Goal: Task Accomplishment & Management: Use online tool/utility

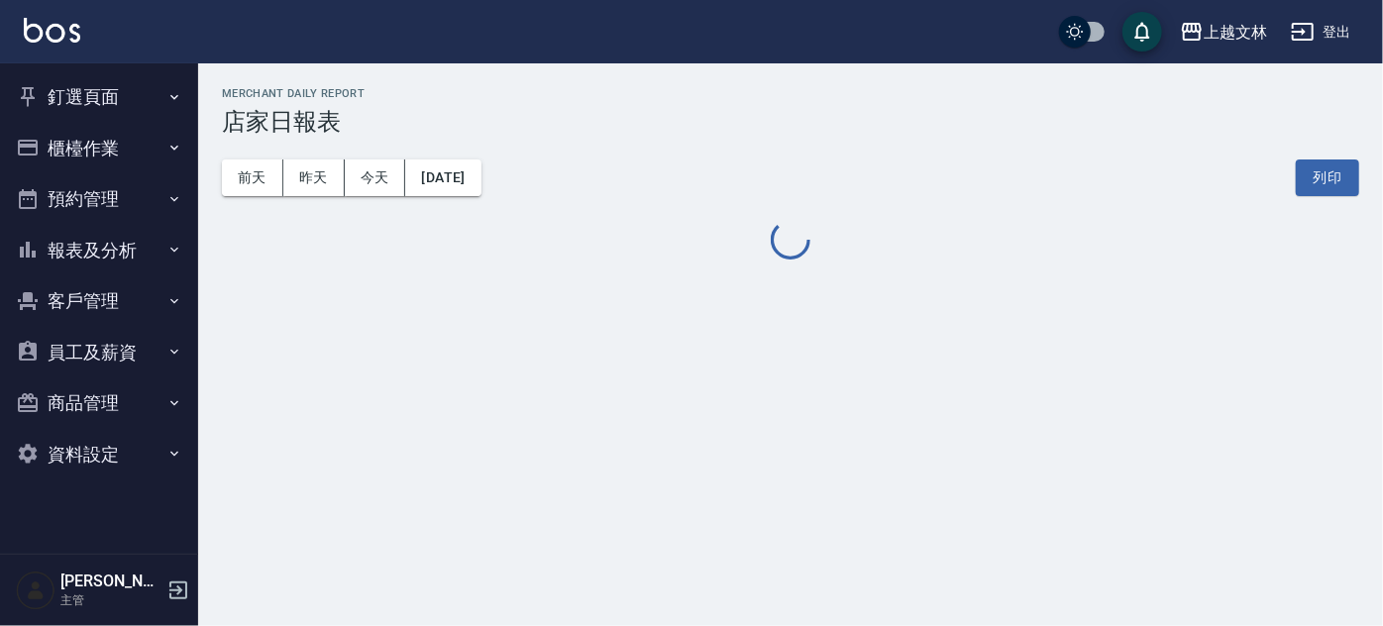
click at [76, 142] on button "櫃檯作業" at bounding box center [99, 149] width 182 height 52
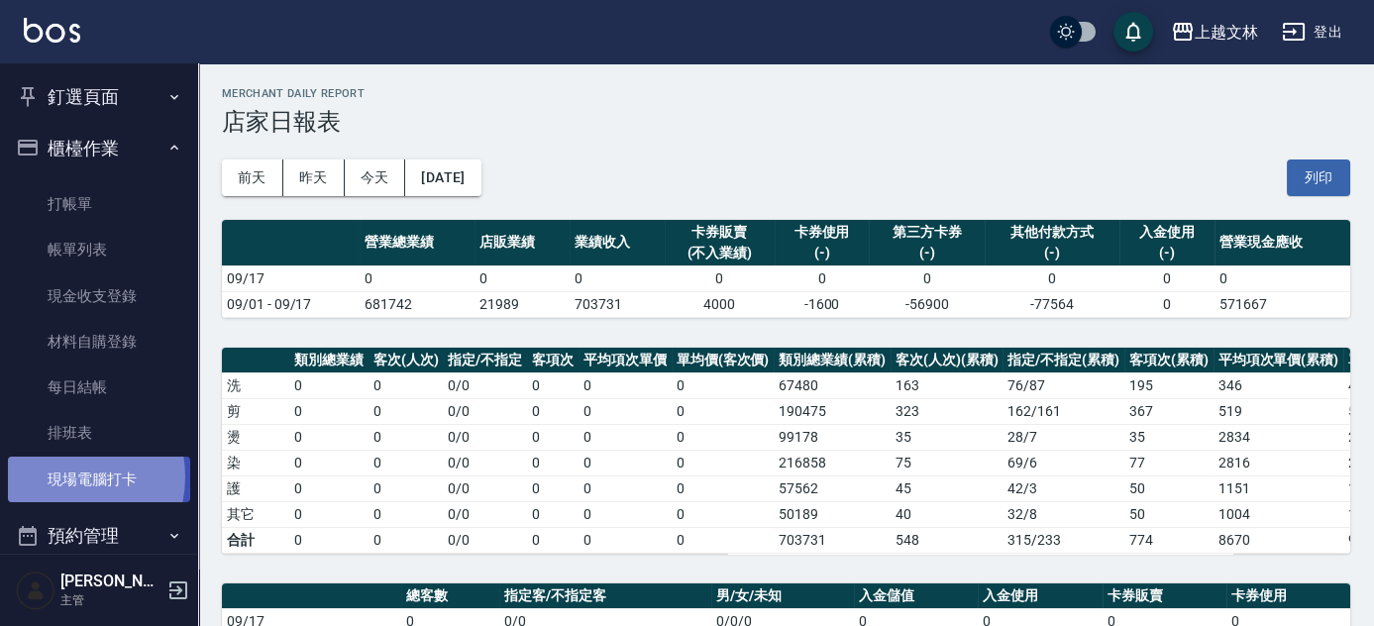
click at [60, 477] on link "現場電腦打卡" at bounding box center [99, 480] width 182 height 46
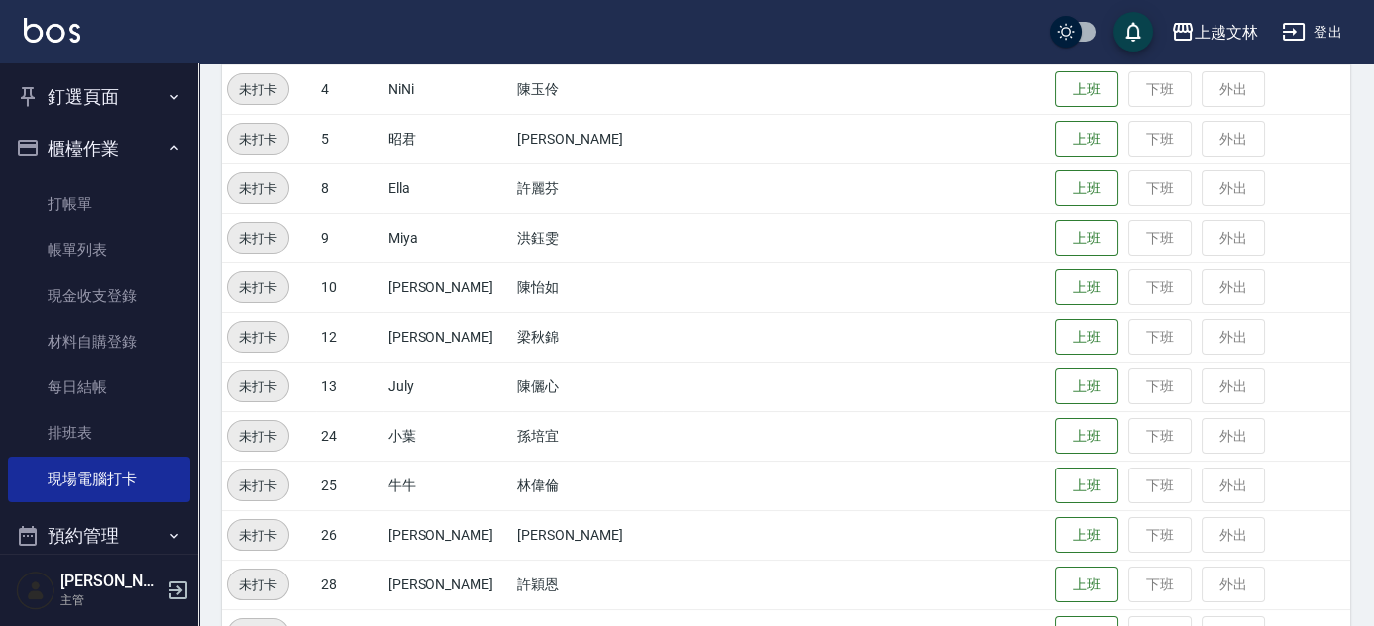
scroll to position [483, 0]
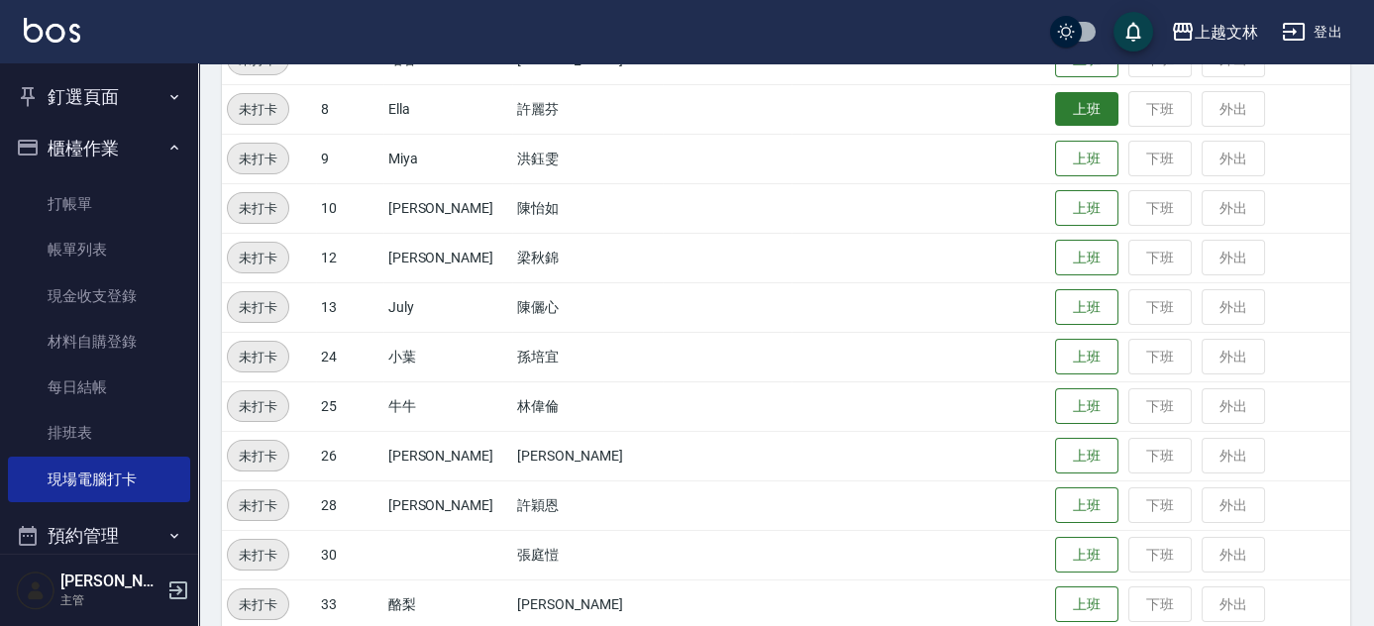
click at [1056, 113] on button "上班" at bounding box center [1086, 109] width 63 height 35
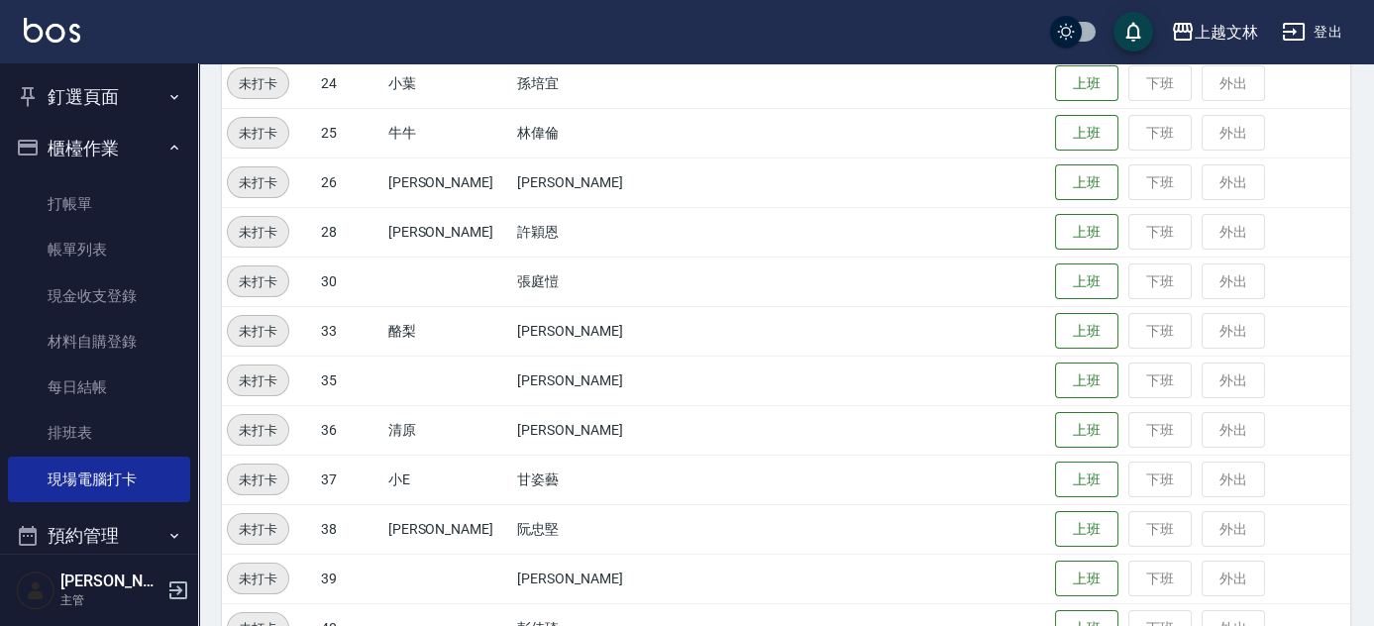
scroll to position [754, 0]
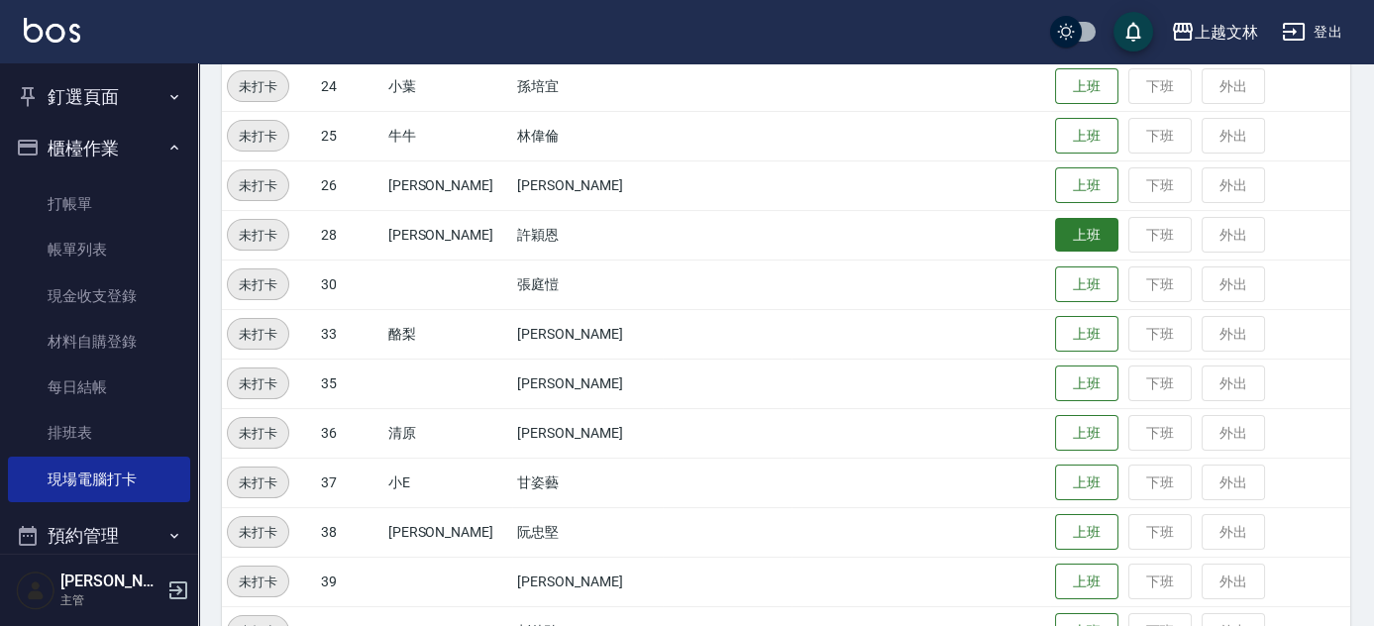
click at [1055, 229] on button "上班" at bounding box center [1086, 235] width 63 height 35
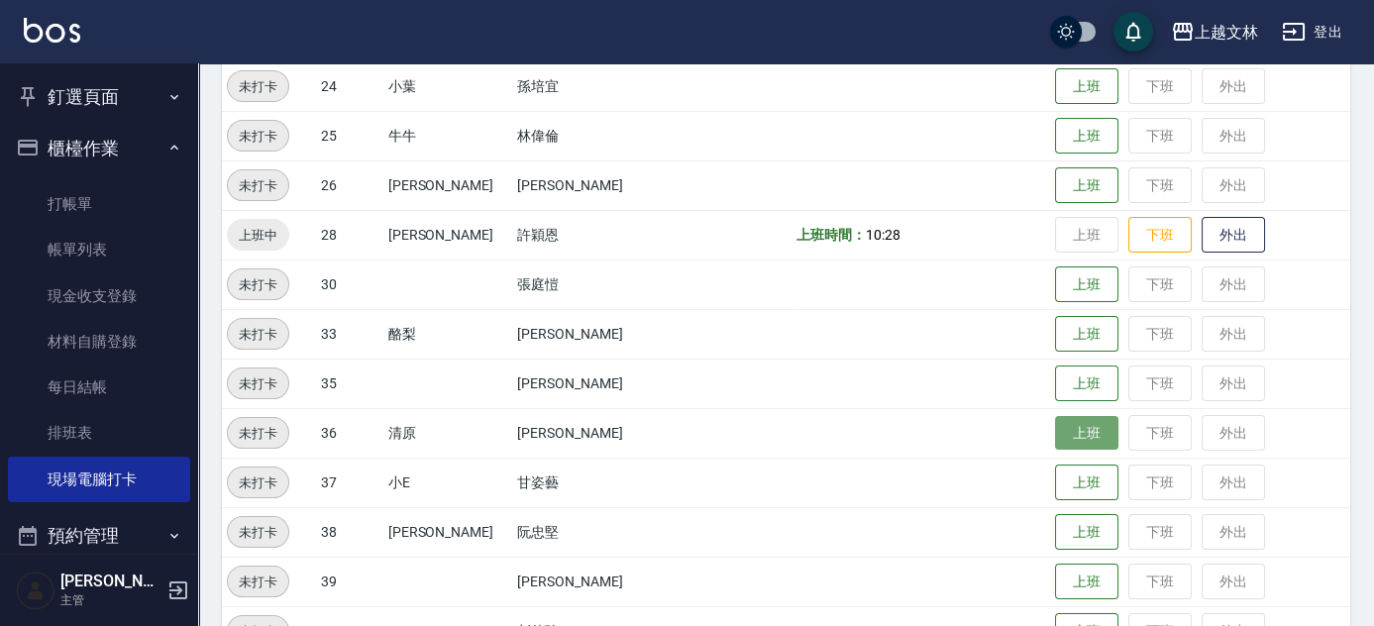
click at [1059, 425] on button "上班" at bounding box center [1086, 433] width 63 height 35
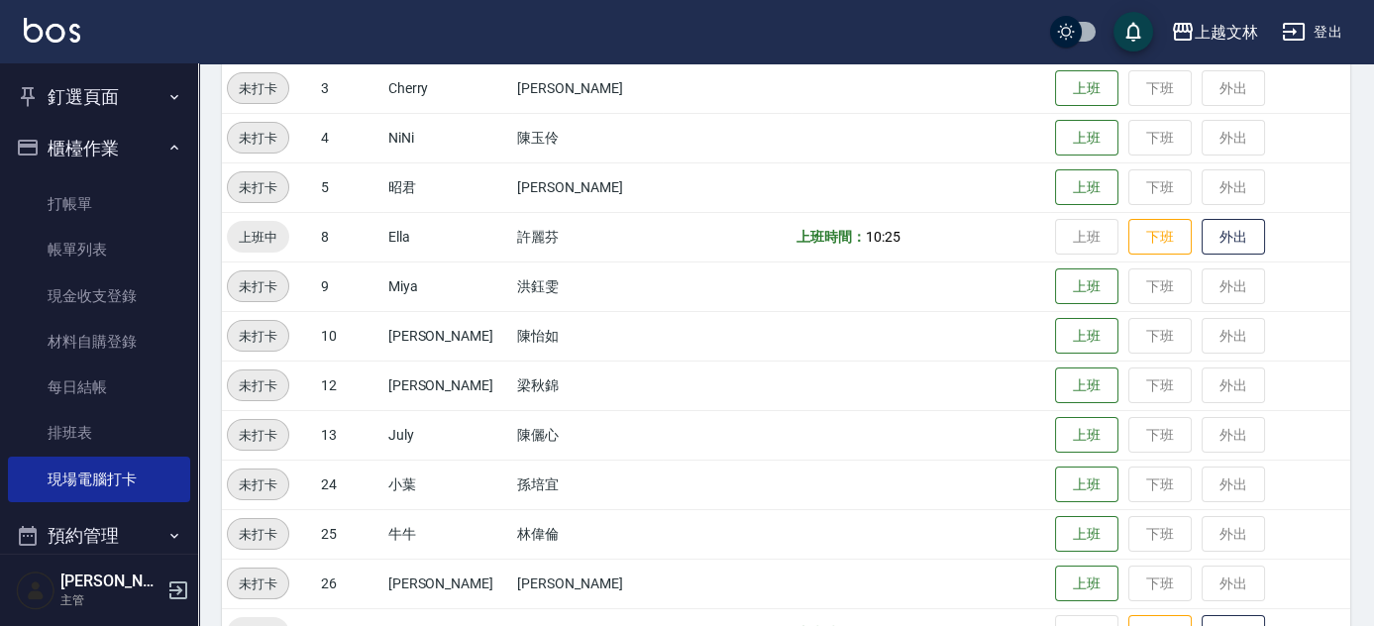
scroll to position [353, 0]
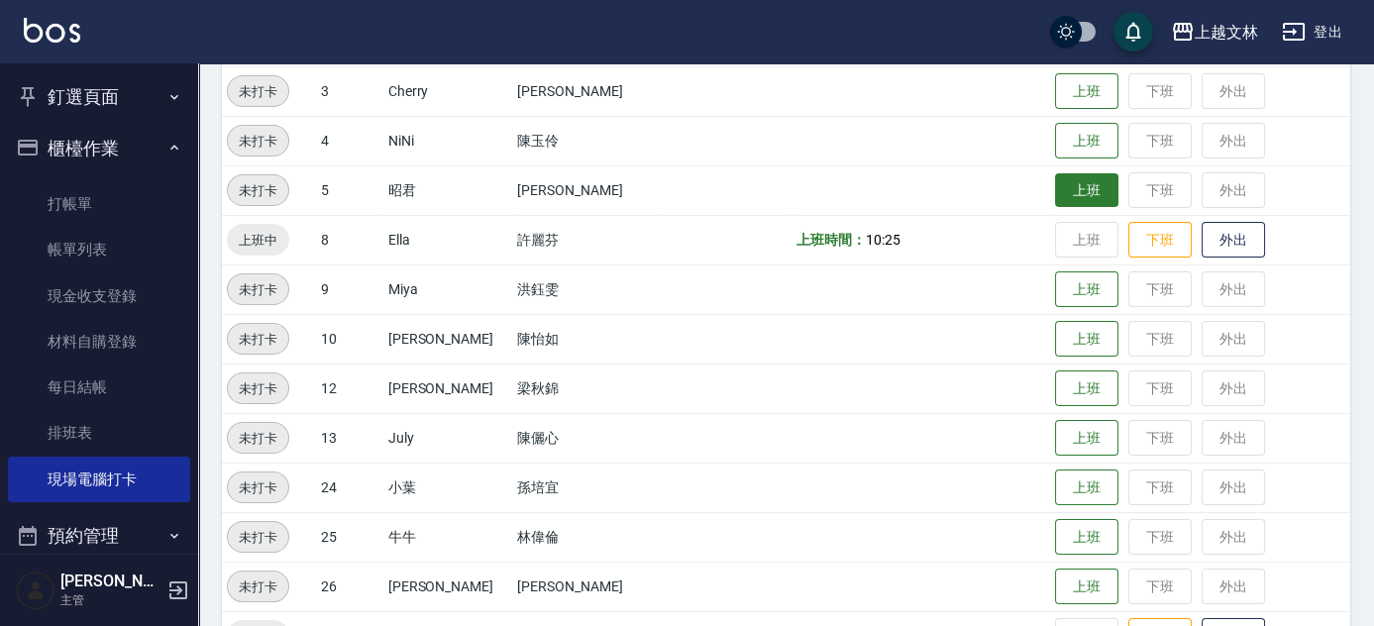
click at [1055, 198] on button "上班" at bounding box center [1086, 190] width 63 height 35
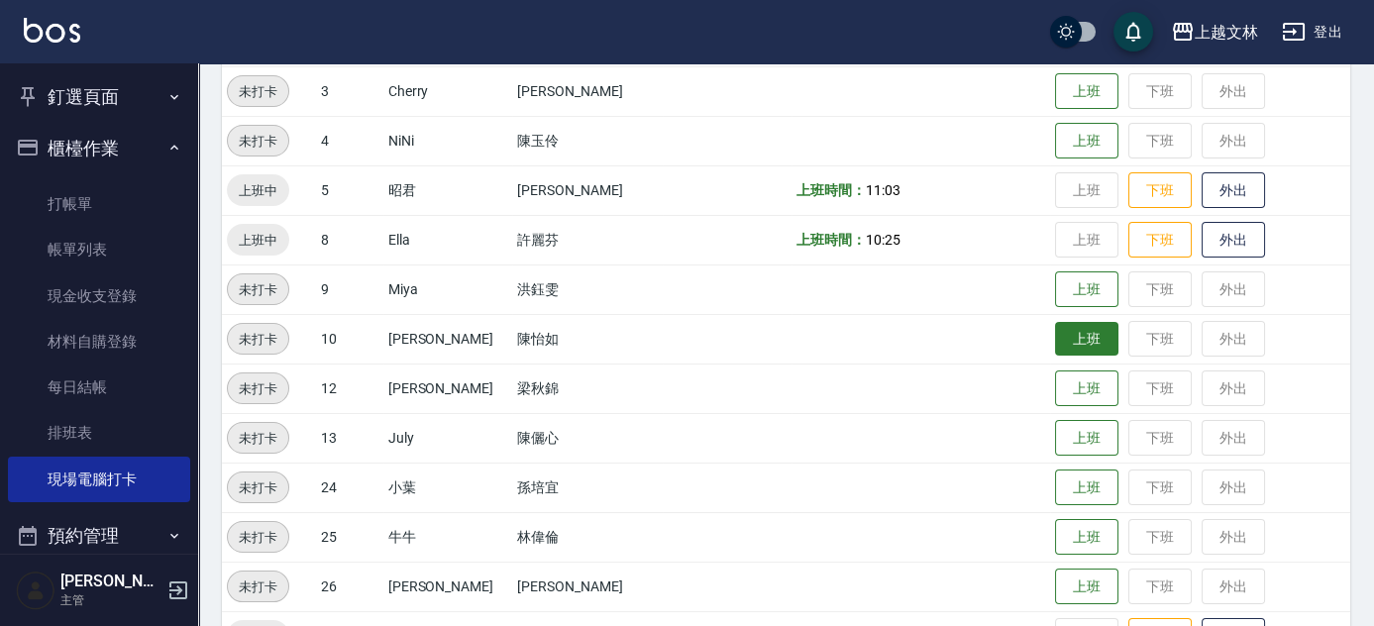
click at [1055, 329] on button "上班" at bounding box center [1086, 339] width 63 height 35
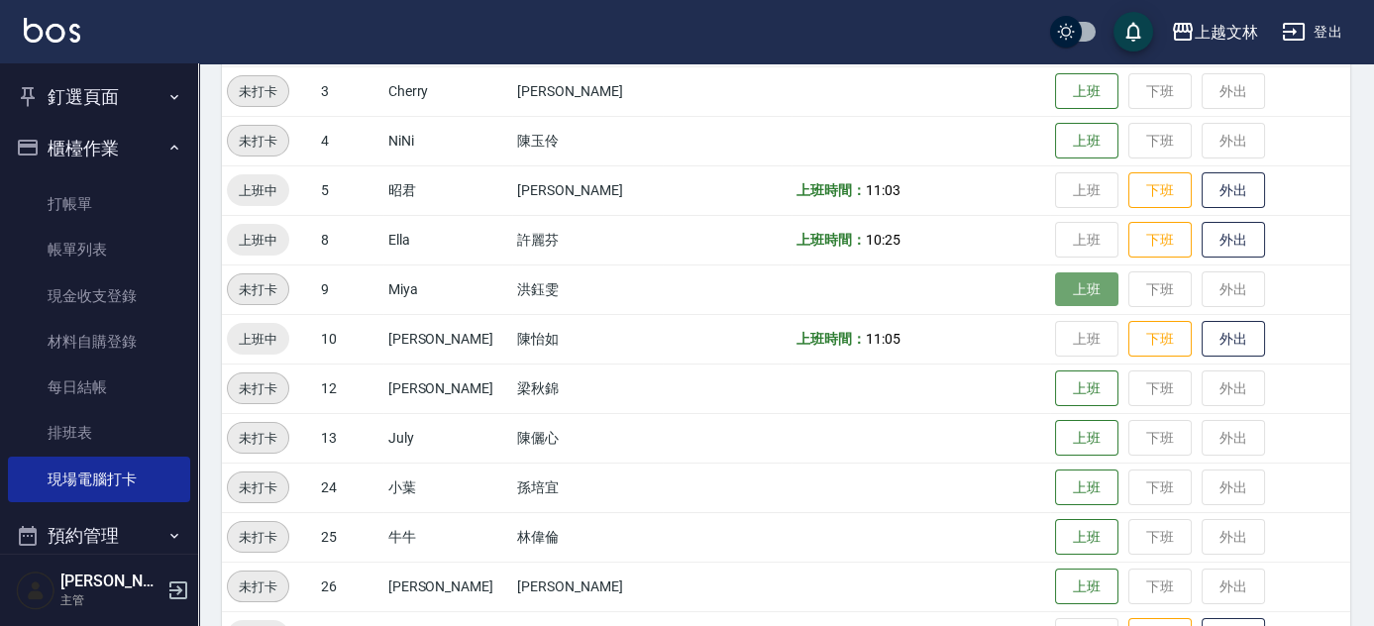
click at [1072, 292] on button "上班" at bounding box center [1086, 289] width 63 height 35
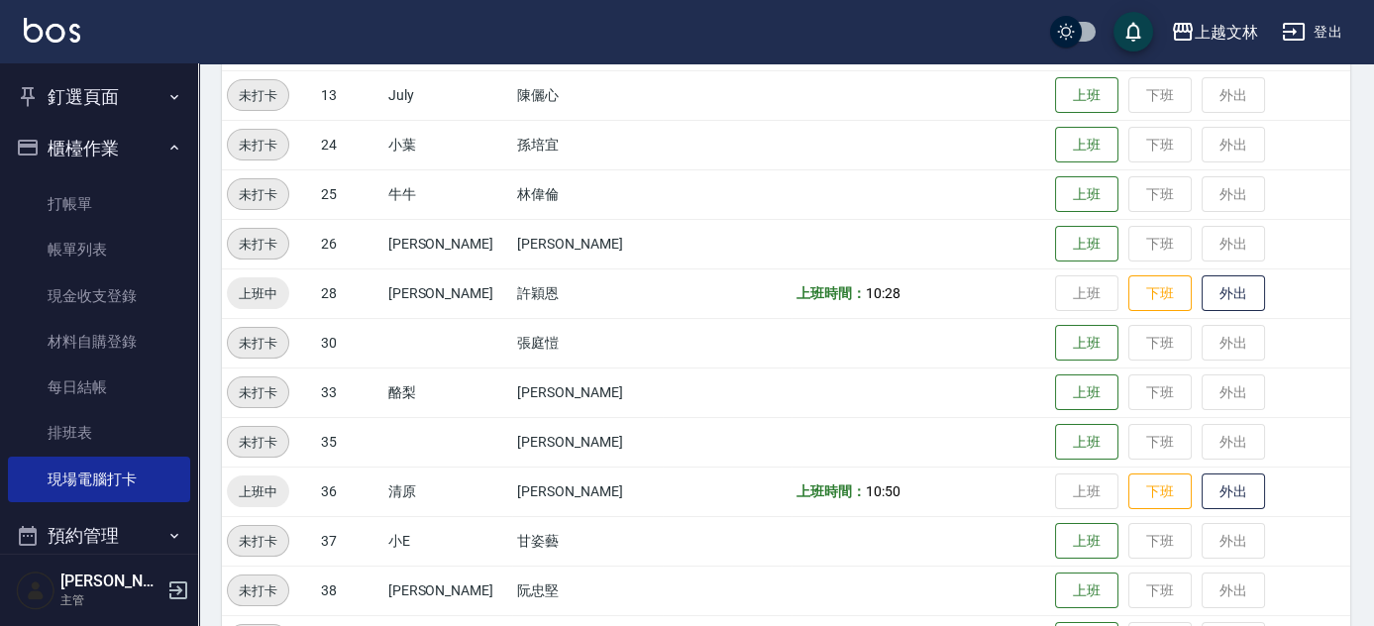
scroll to position [726, 0]
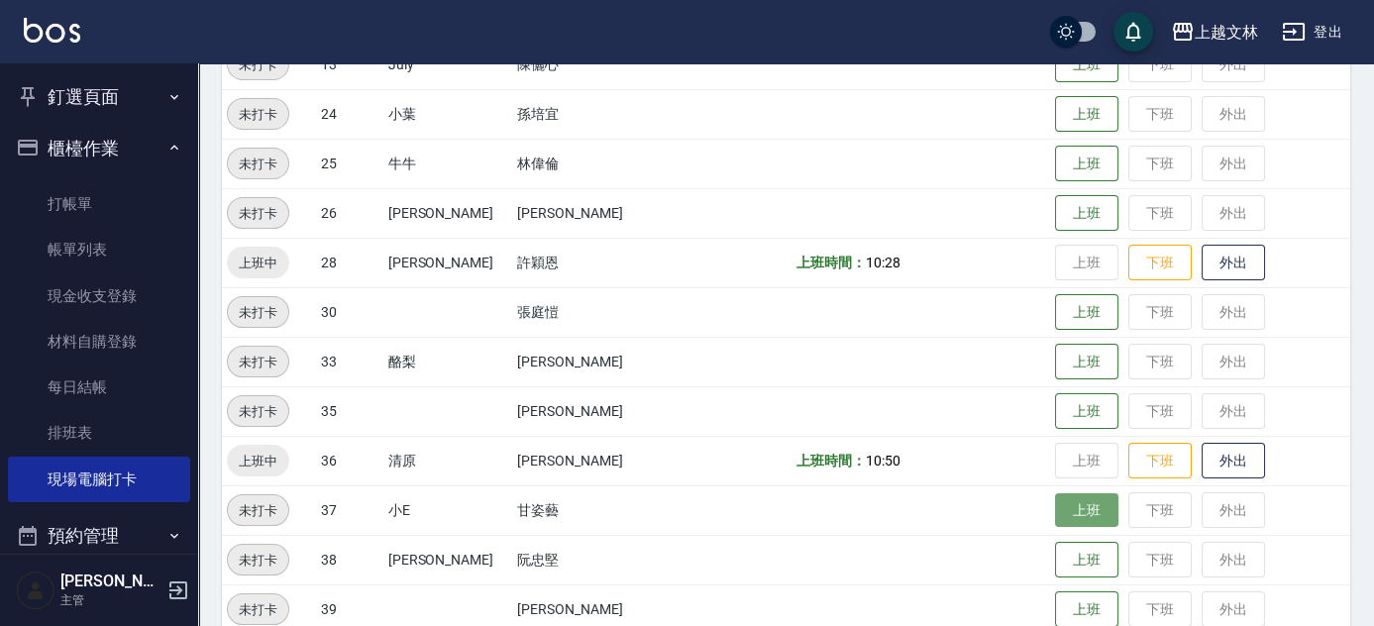
click at [1080, 510] on button "上班" at bounding box center [1086, 510] width 63 height 35
